Goal: Transaction & Acquisition: Purchase product/service

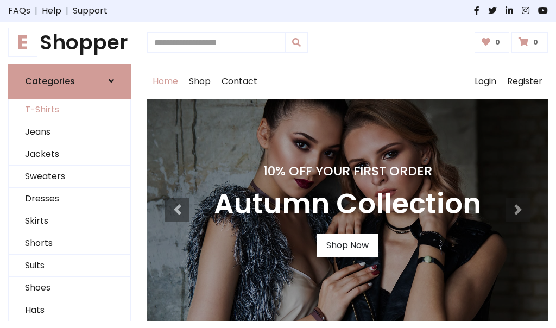
click at [70, 110] on link "T-Shirts" at bounding box center [70, 110] width 122 height 22
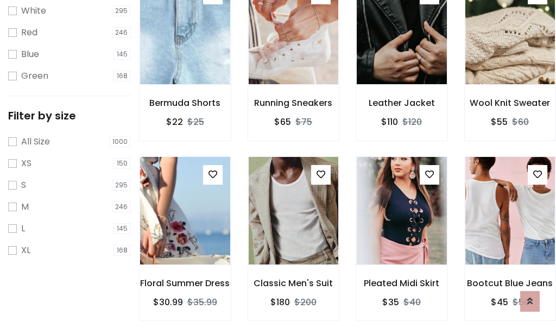
scroll to position [20, 0]
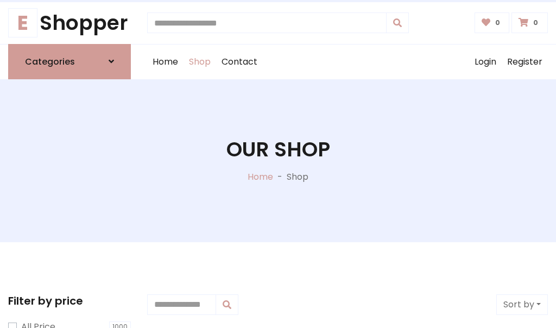
click at [278, 160] on h1 "Our Shop" at bounding box center [278, 149] width 104 height 24
click at [348, 61] on div "Home Shop Contact Log out Login Register" at bounding box center [347, 62] width 401 height 35
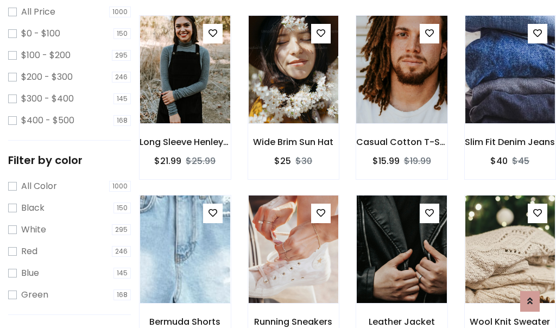
click at [401, 89] on img at bounding box center [402, 69] width 108 height 261
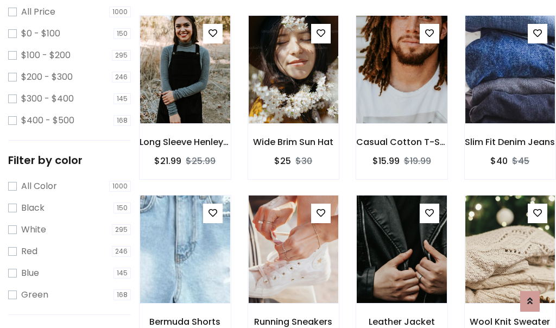
scroll to position [315, 0]
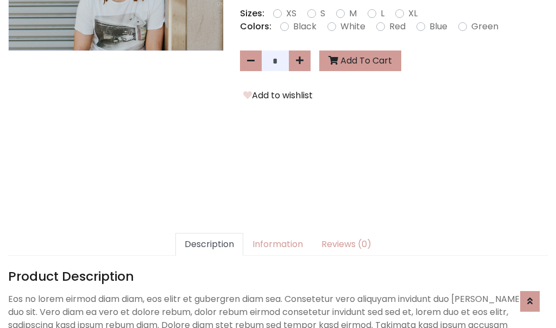
scroll to position [266, 0]
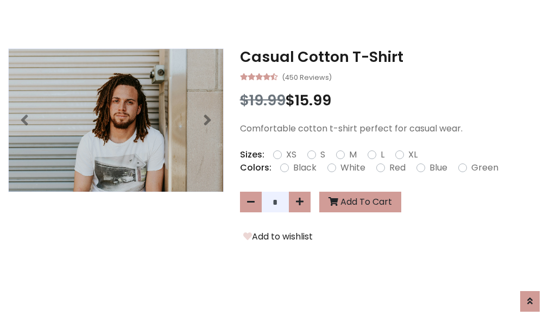
click at [394, 56] on h3 "Casual Cotton T-Shirt" at bounding box center [394, 56] width 308 height 17
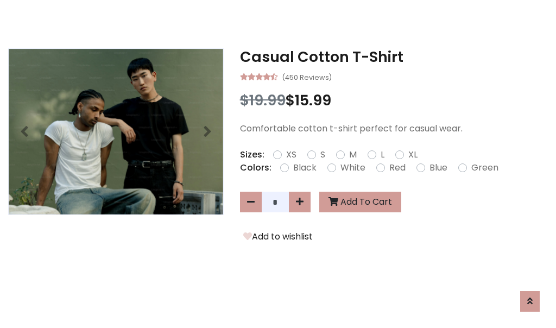
click at [394, 56] on h3 "Casual Cotton T-Shirt" at bounding box center [394, 56] width 308 height 17
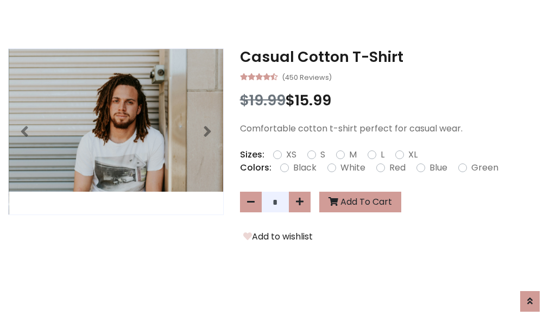
click at [394, 56] on h3 "Casual Cotton T-Shirt" at bounding box center [394, 56] width 308 height 17
